Goal: Information Seeking & Learning: Learn about a topic

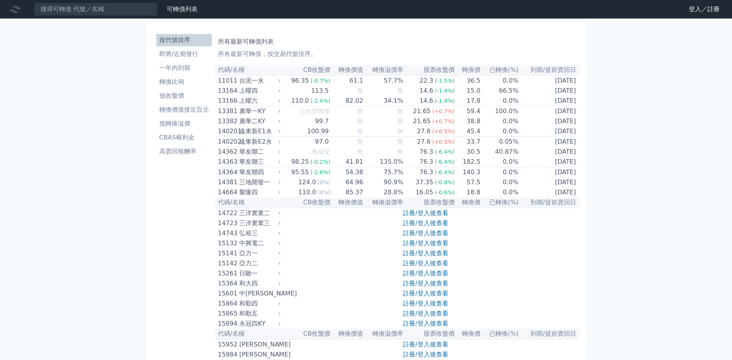
click at [84, 10] on input at bounding box center [96, 9] width 124 height 13
drag, startPoint x: 113, startPoint y: 86, endPoint x: 101, endPoint y: 63, distance: 26.2
click at [81, 8] on div "54392" at bounding box center [96, 9] width 124 height 13
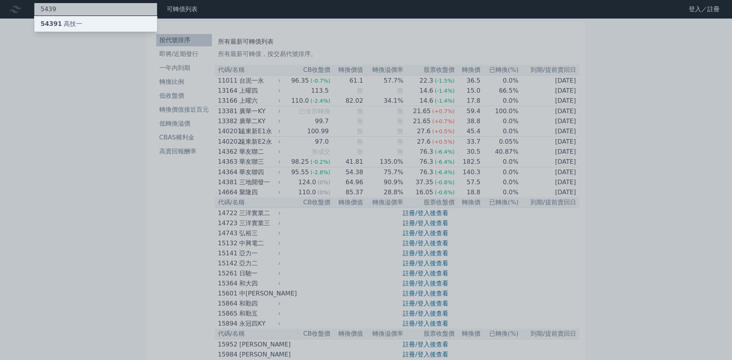
type input "5439"
click at [66, 17] on div "54391 高技一" at bounding box center [95, 23] width 123 height 15
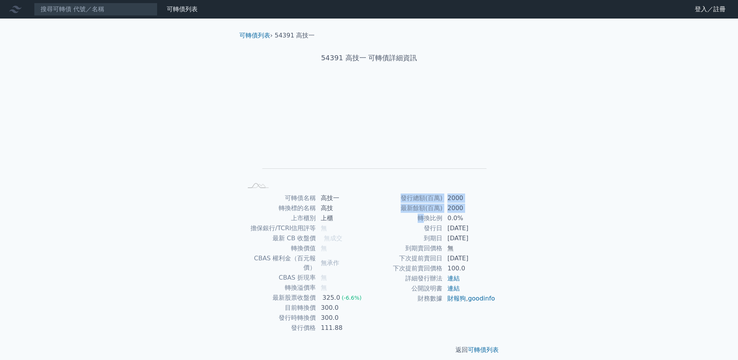
drag, startPoint x: 491, startPoint y: 221, endPoint x: 415, endPoint y: 223, distance: 76.4
click at [415, 223] on div "可轉債列表 › 54391 高技一 54391 高技一 可轉債詳細資訊 Zoom Out L L Chart created using amCharts l…" at bounding box center [369, 193] width 296 height 348
click at [557, 225] on div "可轉債列表 財務數據 可轉債列表 財務數據 登入／註冊 登入／註冊 可轉債列表 › 54391 高技一 54391 高技一 可轉債詳細資訊 Zoom Out …" at bounding box center [369, 183] width 738 height 367
click at [259, 184] on rect at bounding box center [257, 186] width 25 height 8
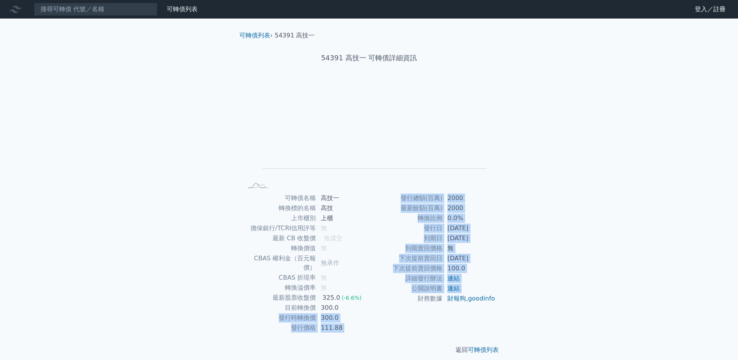
drag, startPoint x: 296, startPoint y: 308, endPoint x: 384, endPoint y: 305, distance: 88.8
click at [384, 305] on div "可轉債名稱 高技一 轉換標的名稱 高技 上市櫃別 上櫃 擔保銀行/TCRI信用評等 無 最新 CB 收盤價 無成交 轉換價值 無 CBAS 權利金（百元報價）…" at bounding box center [369, 263] width 272 height 140
drag, startPoint x: 384, startPoint y: 305, endPoint x: 367, endPoint y: 320, distance: 23.3
click at [367, 323] on td "111.88" at bounding box center [342, 328] width 53 height 10
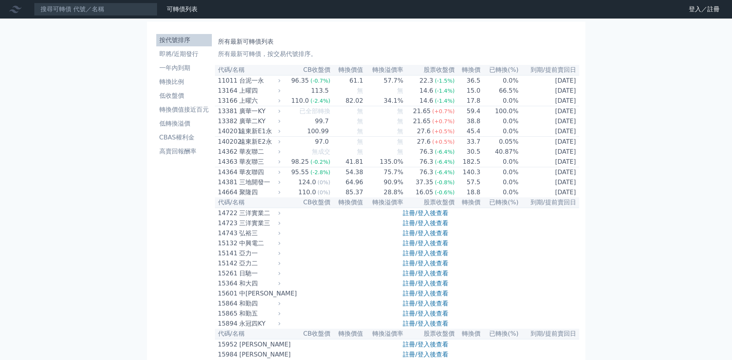
click at [81, 10] on input at bounding box center [96, 9] width 124 height 13
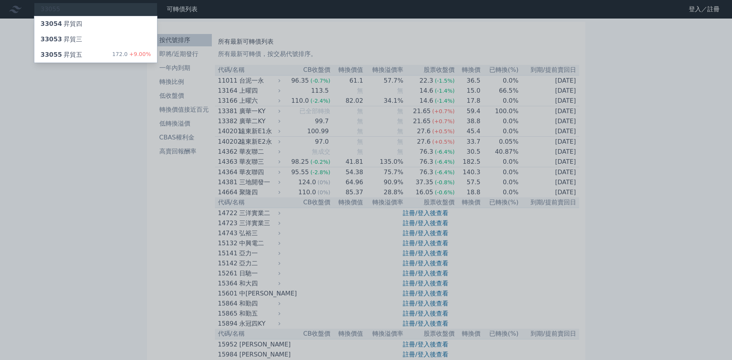
type input "33055"
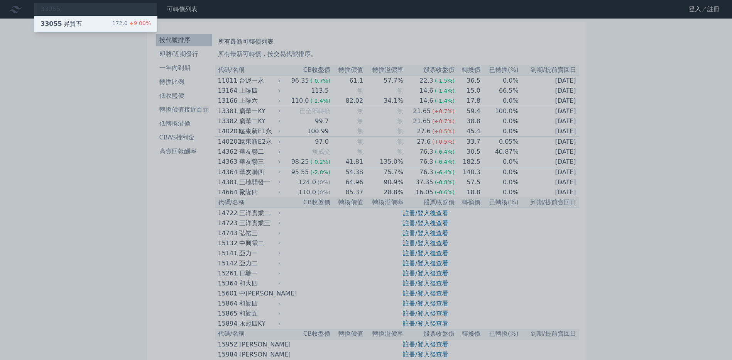
click at [75, 19] on div "33055 昇貿五 172.0 +9.00%" at bounding box center [95, 23] width 123 height 15
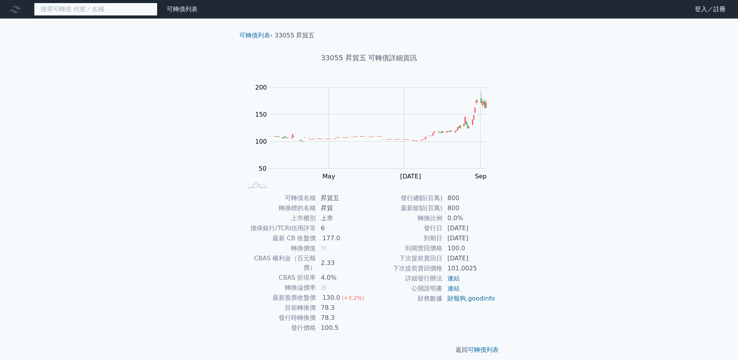
click at [86, 10] on input at bounding box center [96, 9] width 124 height 13
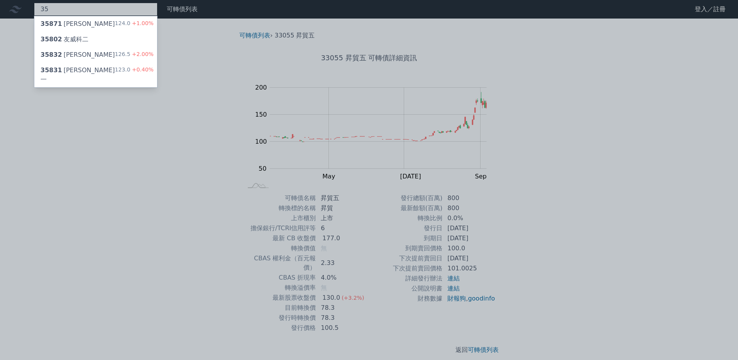
type input "3"
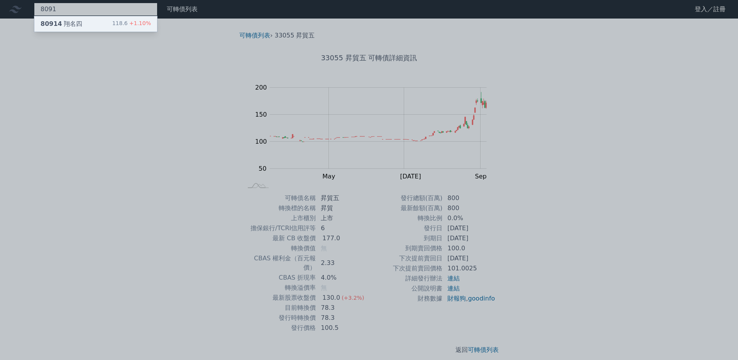
type input "8091"
click at [123, 22] on div "118.6 +1.10%" at bounding box center [131, 23] width 39 height 9
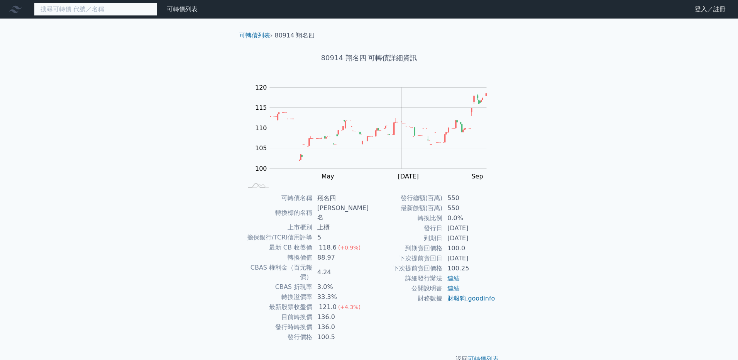
click at [91, 6] on input at bounding box center [96, 9] width 124 height 13
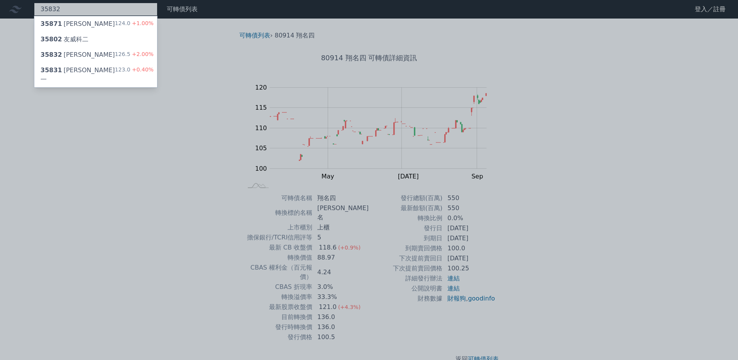
type input "35832"
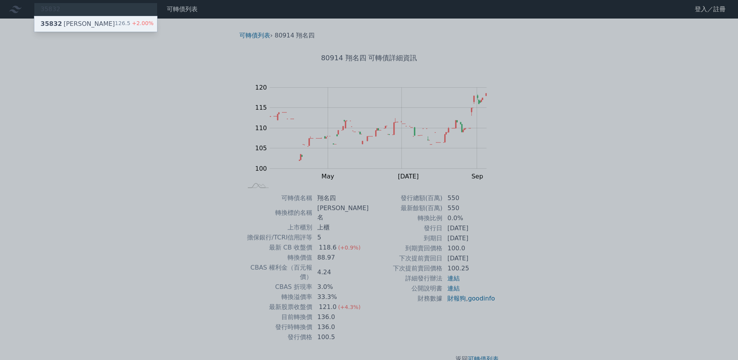
click at [83, 21] on div "35832 [PERSON_NAME]二 126.5 +2.00%" at bounding box center [95, 23] width 123 height 15
